Goal: Browse casually: Explore the website without a specific task or goal

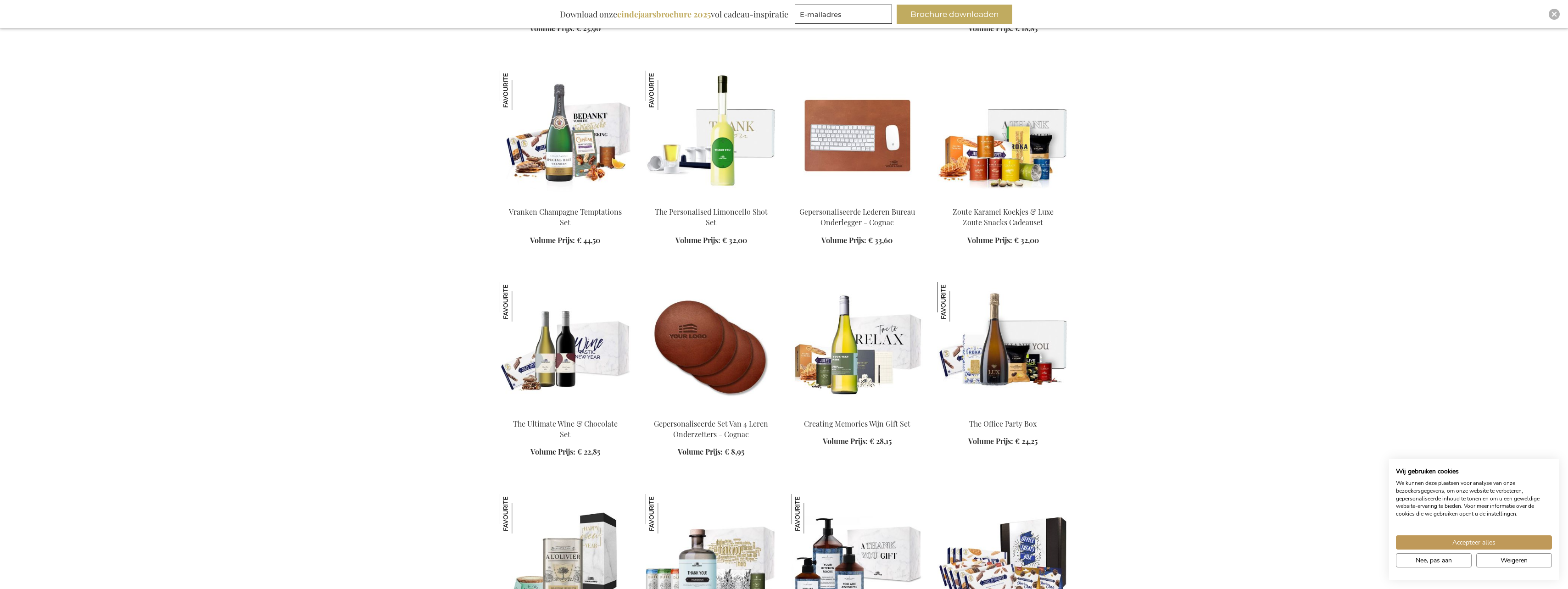
scroll to position [1055, 0]
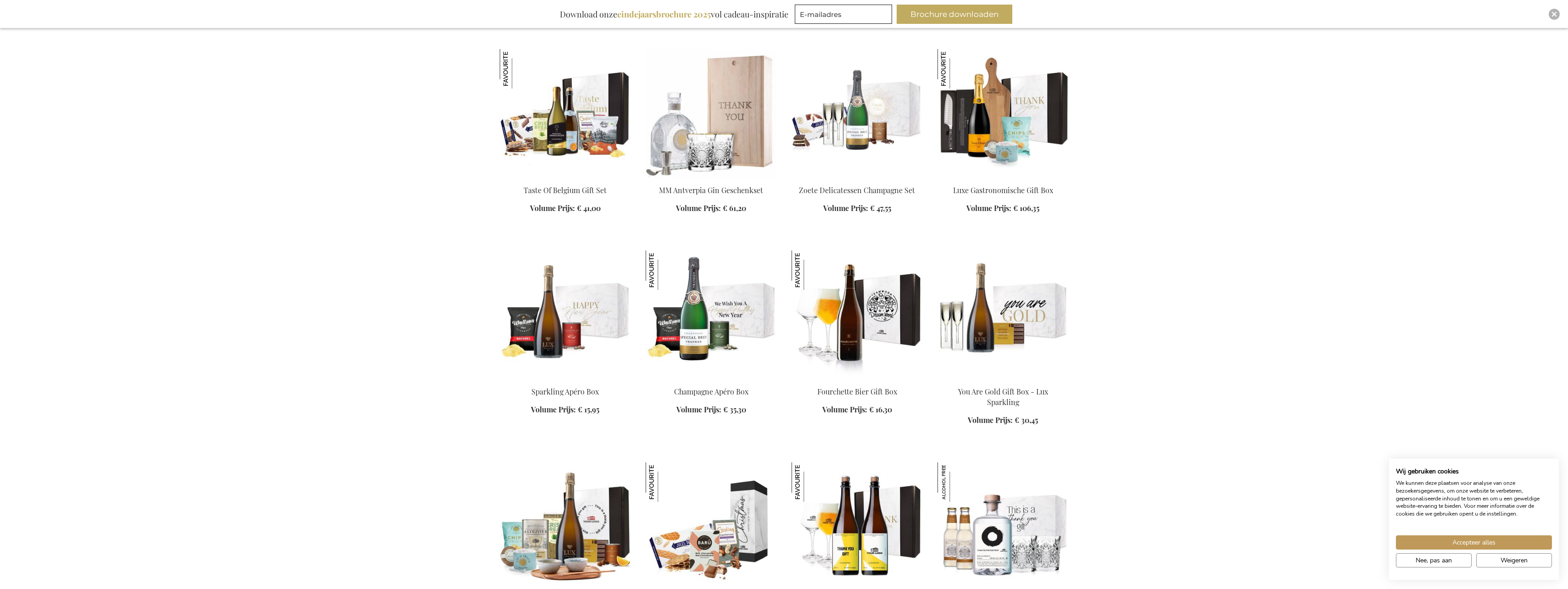
scroll to position [1926, 0]
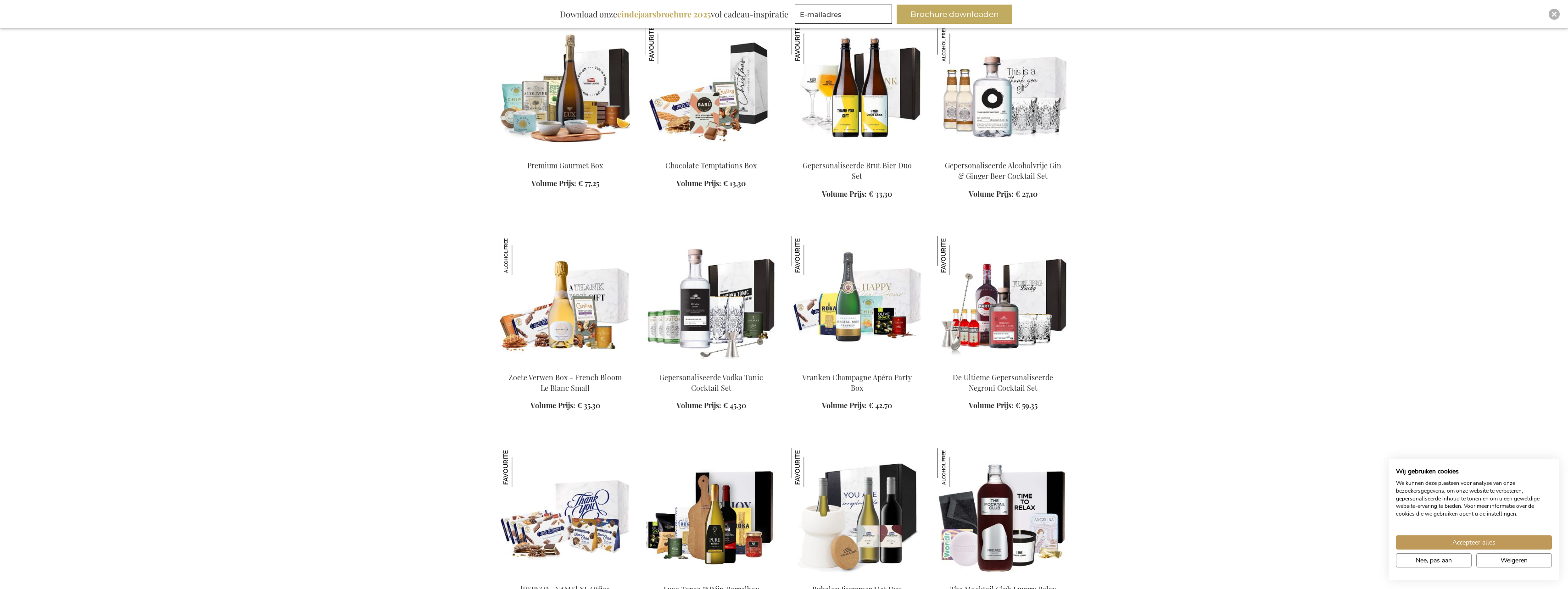
scroll to position [2340, 0]
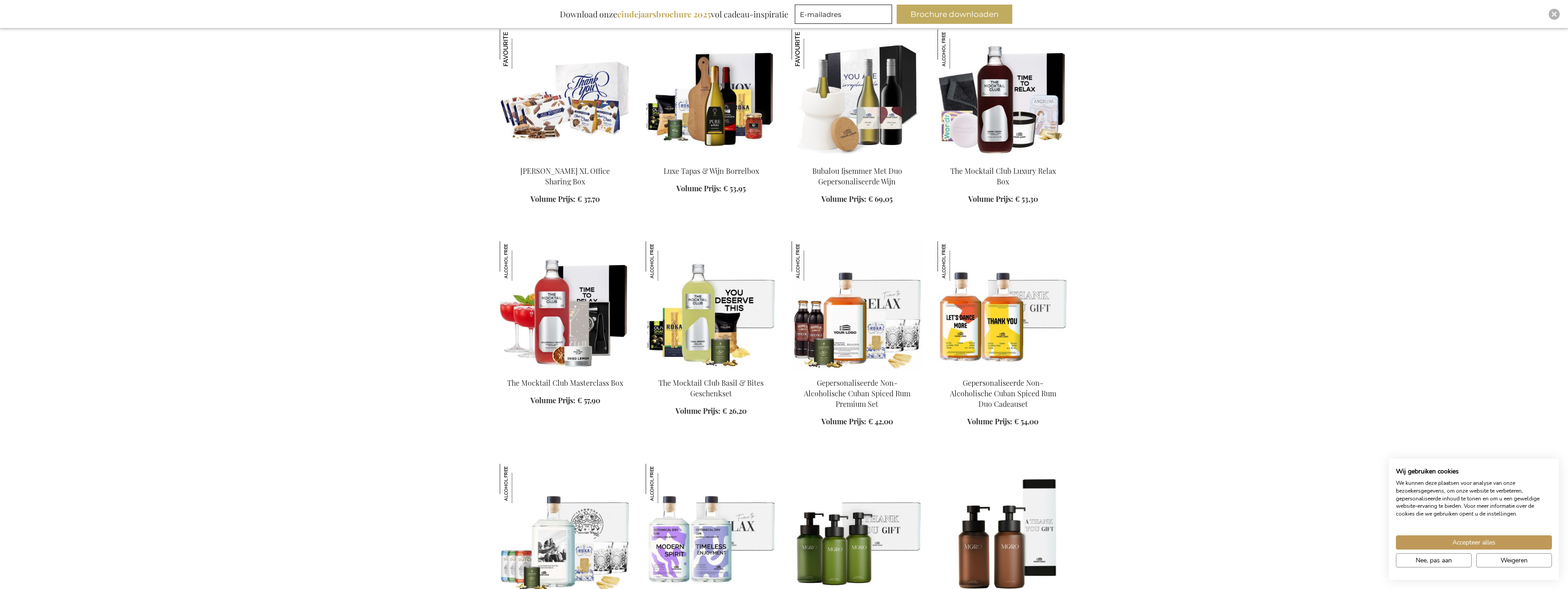
scroll to position [2798, 0]
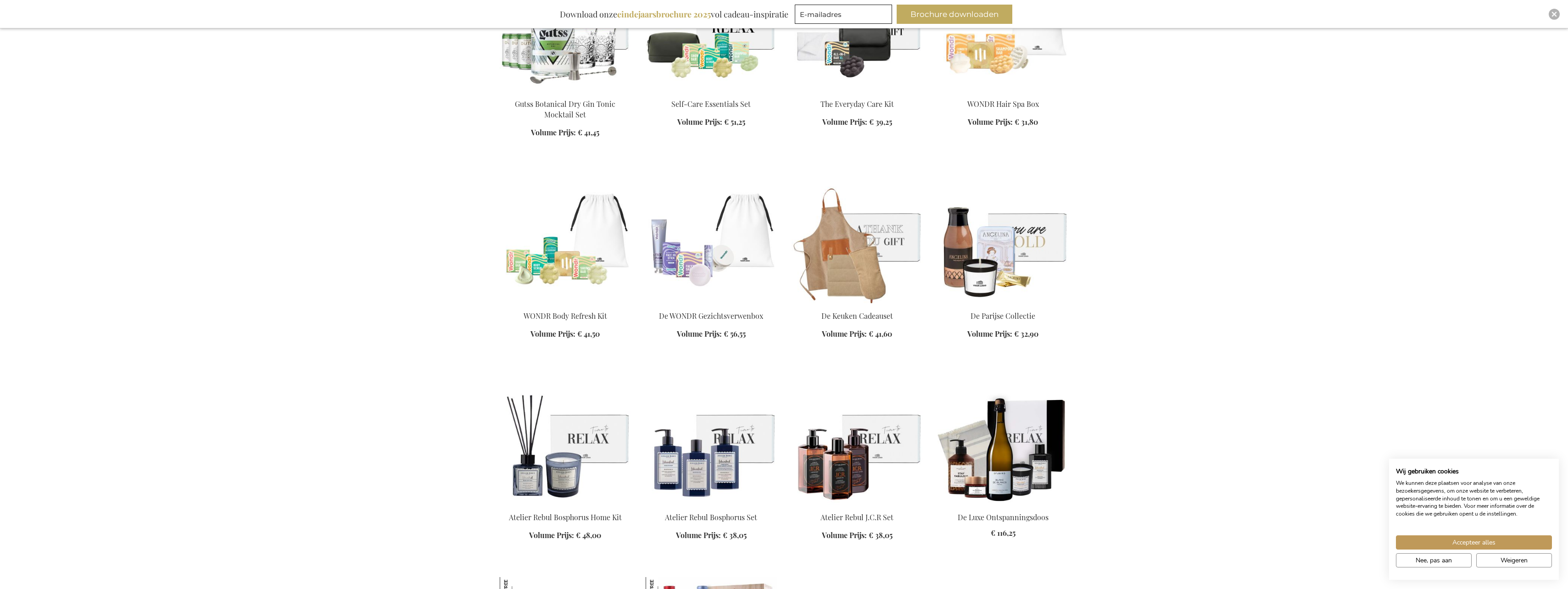
scroll to position [4679, 0]
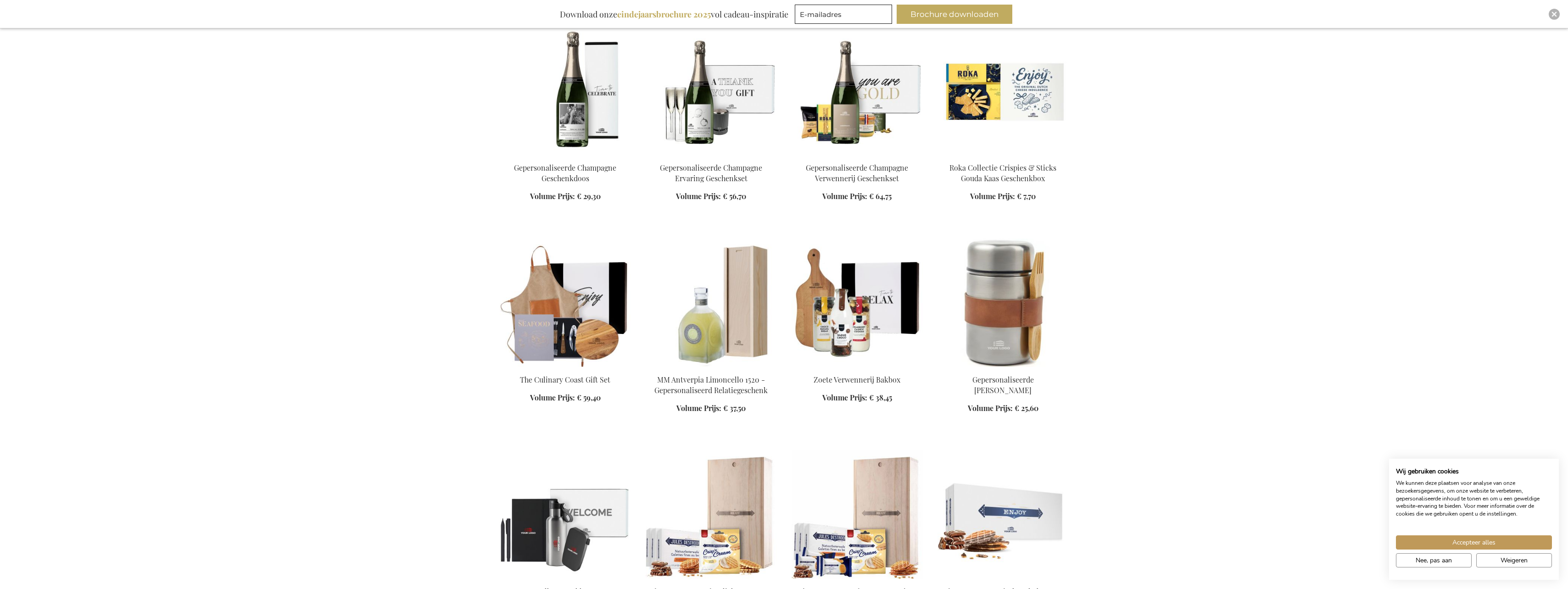
scroll to position [5734, 0]
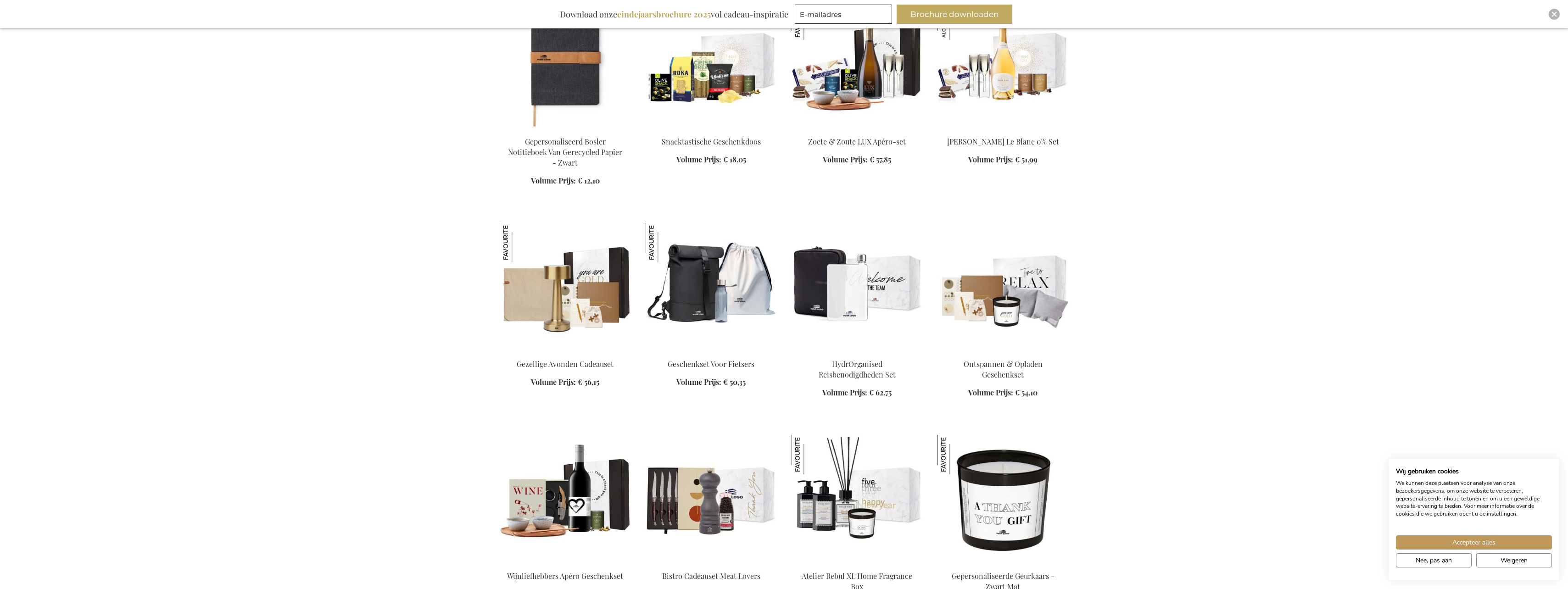
scroll to position [7339, 0]
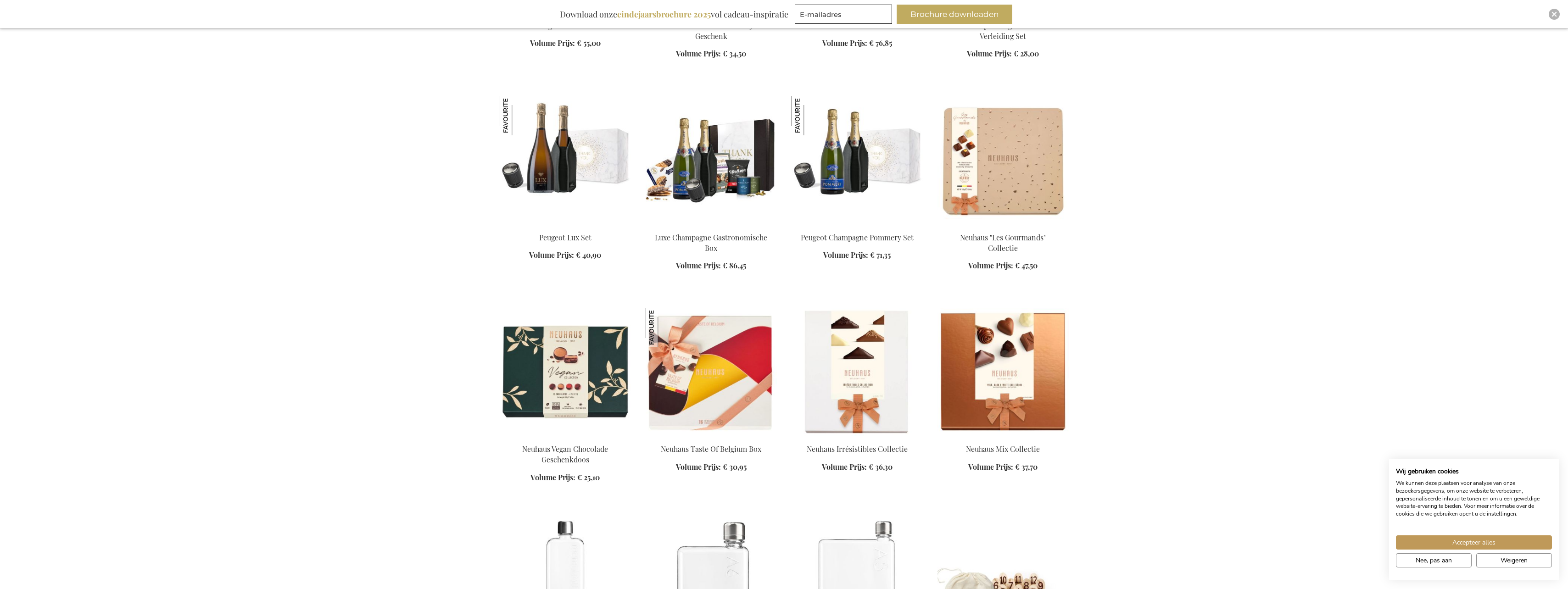
scroll to position [7890, 0]
